Goal: Task Accomplishment & Management: Use online tool/utility

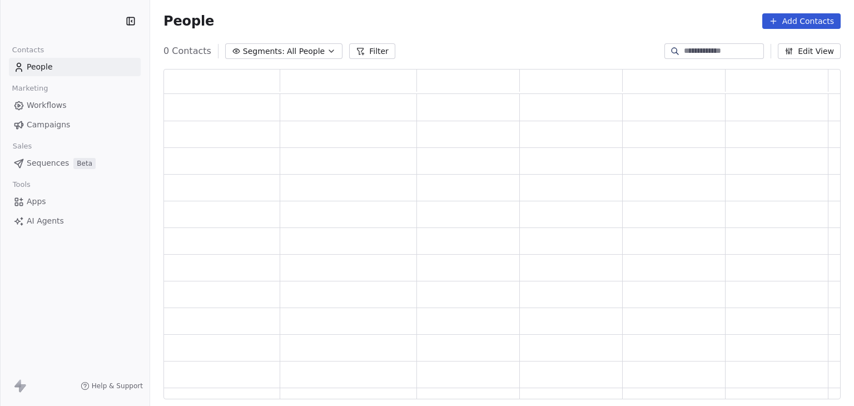
scroll to position [321, 668]
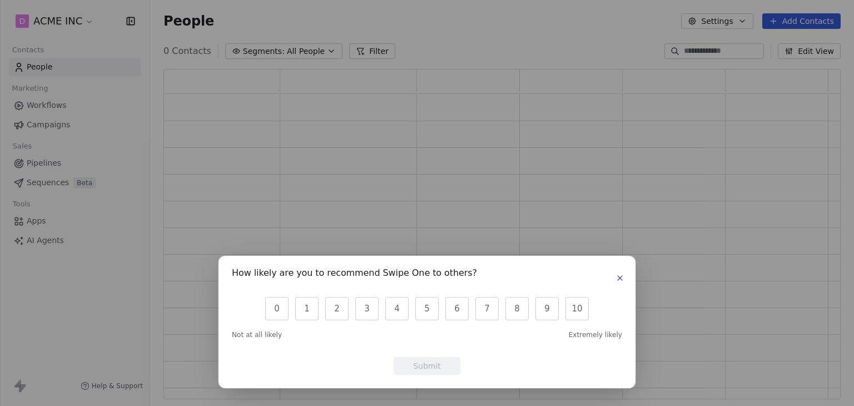
click at [621, 283] on button "button" at bounding box center [619, 277] width 13 height 13
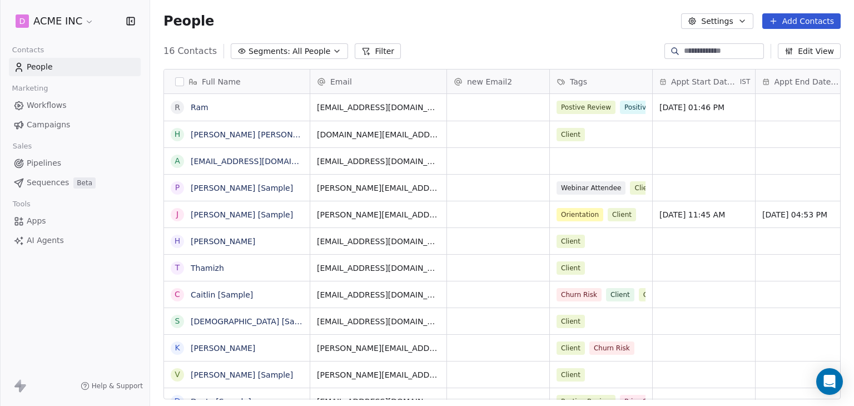
scroll to position [9, 9]
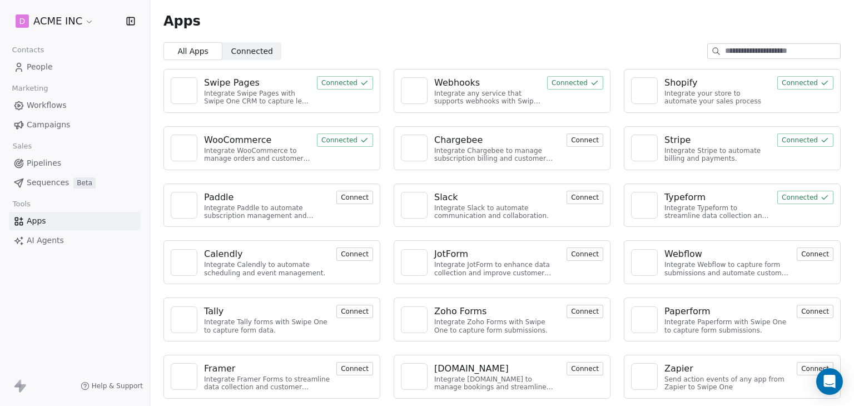
click at [443, 81] on div "Webhooks" at bounding box center [457, 82] width 46 height 13
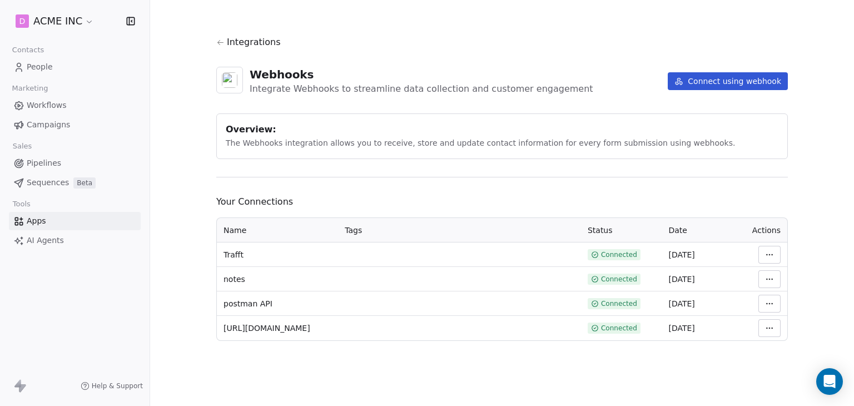
click at [773, 278] on html "D ACME INC Contacts People Marketing Workflows Campaigns Sales Pipelines Sequen…" at bounding box center [427, 203] width 854 height 406
click at [658, 366] on html "D ACME INC Contacts People Marketing Workflows Campaigns Sales Pipelines Sequen…" at bounding box center [427, 203] width 854 height 406
click at [771, 308] on html "D ACME INC Contacts People Marketing Workflows Campaigns Sales Pipelines Sequen…" at bounding box center [427, 203] width 854 height 406
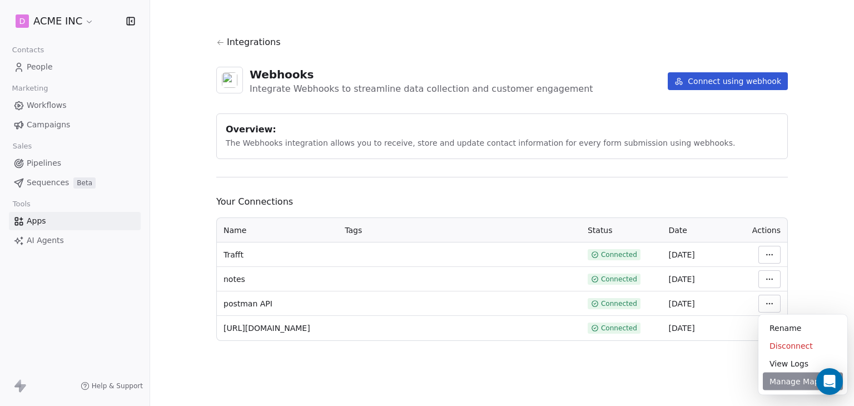
click at [786, 379] on div "Manage Mapping" at bounding box center [803, 382] width 80 height 18
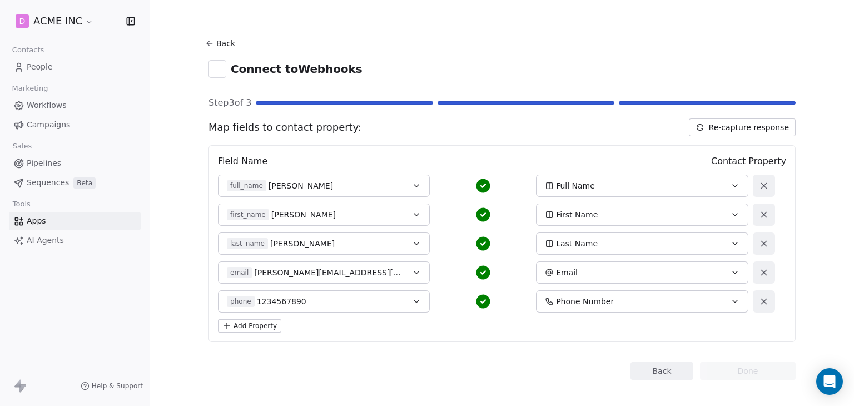
click at [237, 328] on button "Add Property" at bounding box center [249, 325] width 63 height 13
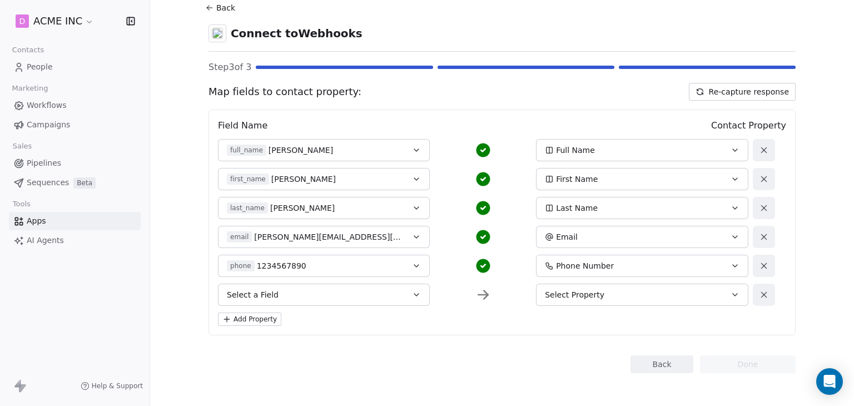
scroll to position [38, 0]
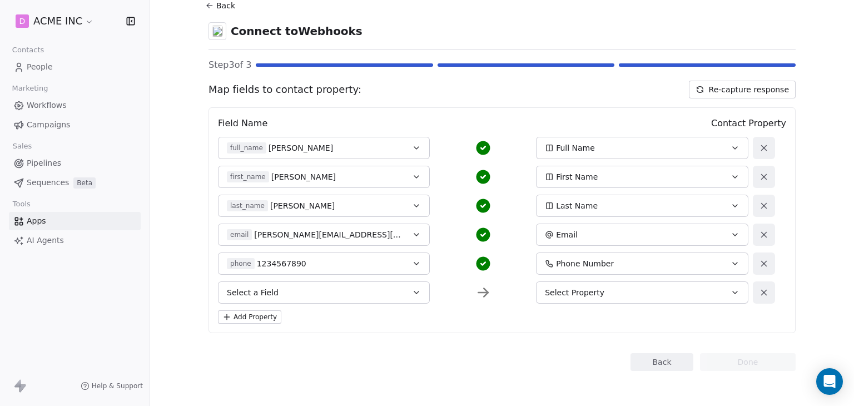
click at [577, 292] on span "Select Property" at bounding box center [575, 292] width 60 height 11
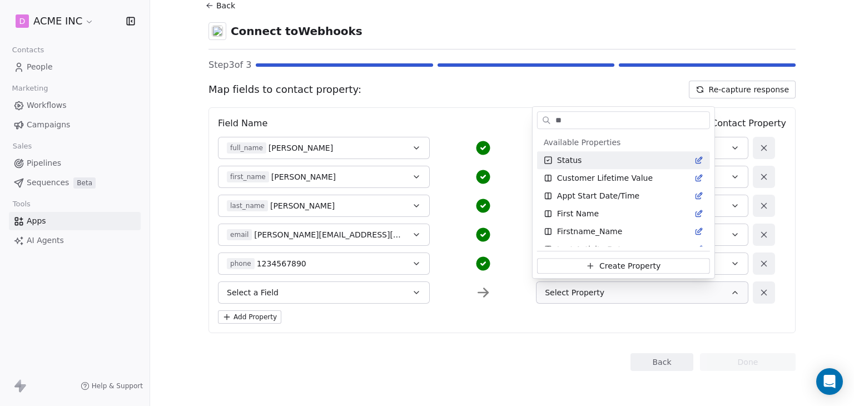
type input "**"
click at [573, 160] on span "Status" at bounding box center [569, 160] width 25 height 11
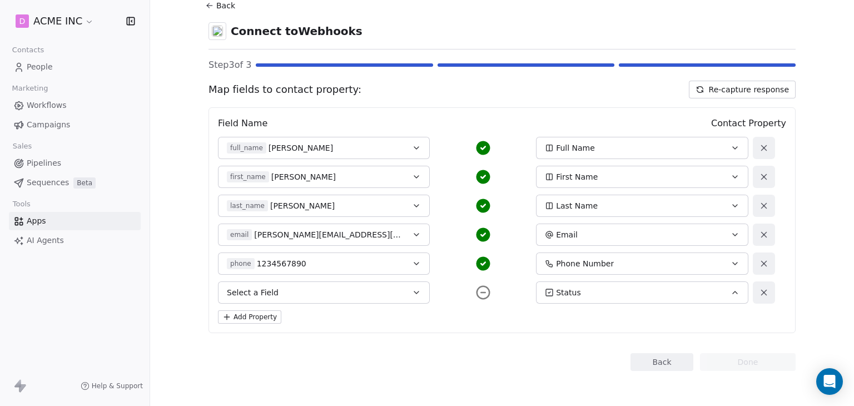
click at [390, 298] on button "Select a Field" at bounding box center [324, 292] width 212 height 22
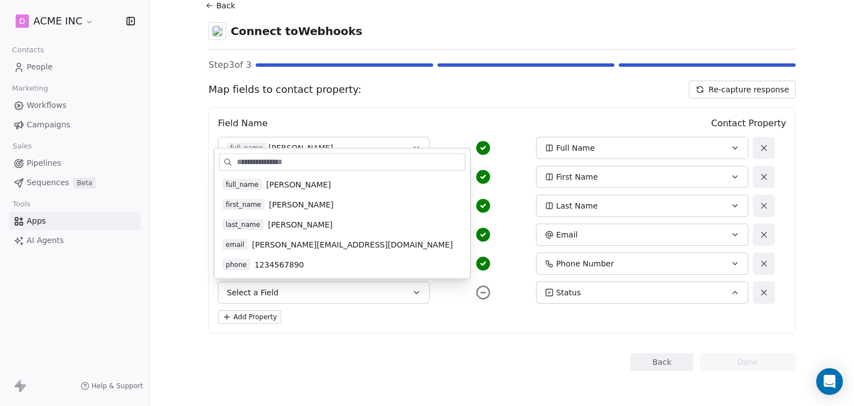
click at [476, 324] on div "Field Name Contact Property full_name Annie Frank Full Name first_name Annie Fi…" at bounding box center [502, 220] width 587 height 226
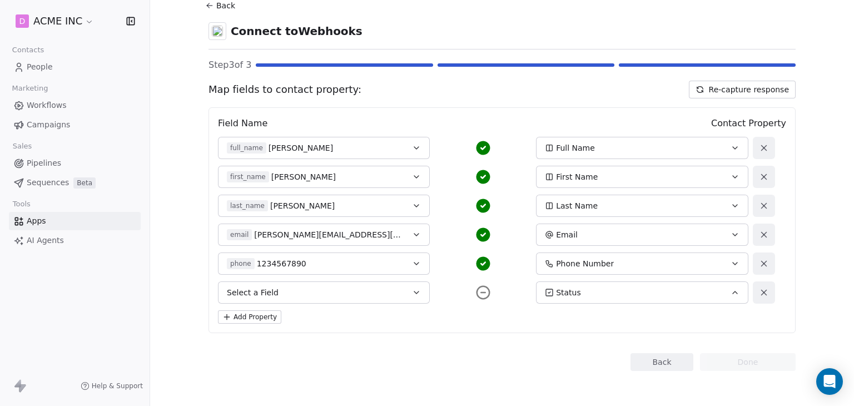
click at [184, 261] on section "Back Connect to Webhooks Step 3 of 3 Map fields to contact property: Re-capture…" at bounding box center [502, 184] width 641 height 444
click at [48, 105] on span "Workflows" at bounding box center [47, 106] width 40 height 12
